Goal: Information Seeking & Learning: Compare options

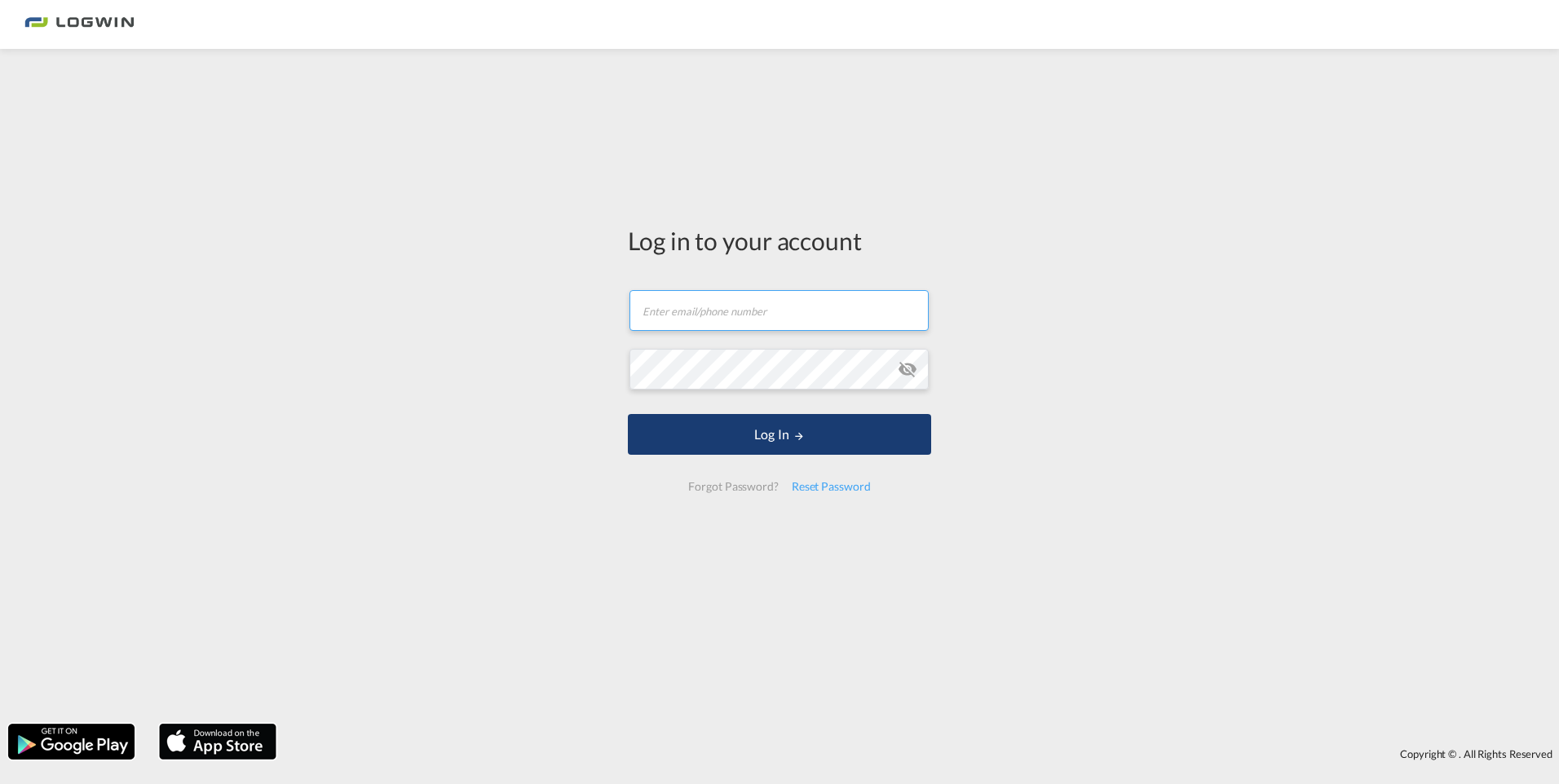
type input "[EMAIL_ADDRESS][PERSON_NAME][DOMAIN_NAME]"
click at [757, 436] on button "Log In" at bounding box center [779, 434] width 303 height 41
